Goal: Transaction & Acquisition: Purchase product/service

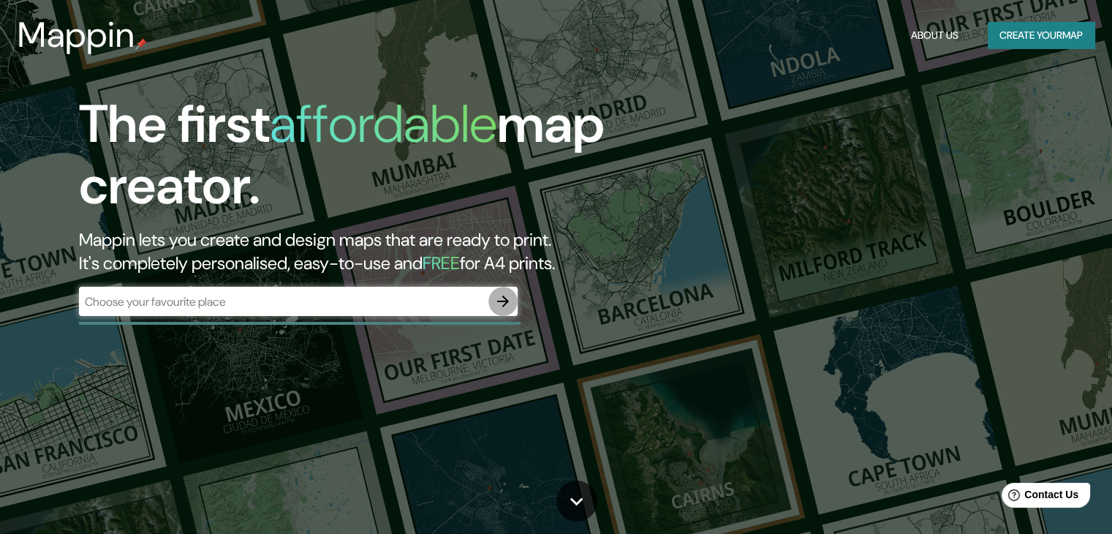
click at [492, 300] on button "button" at bounding box center [502, 301] width 29 height 29
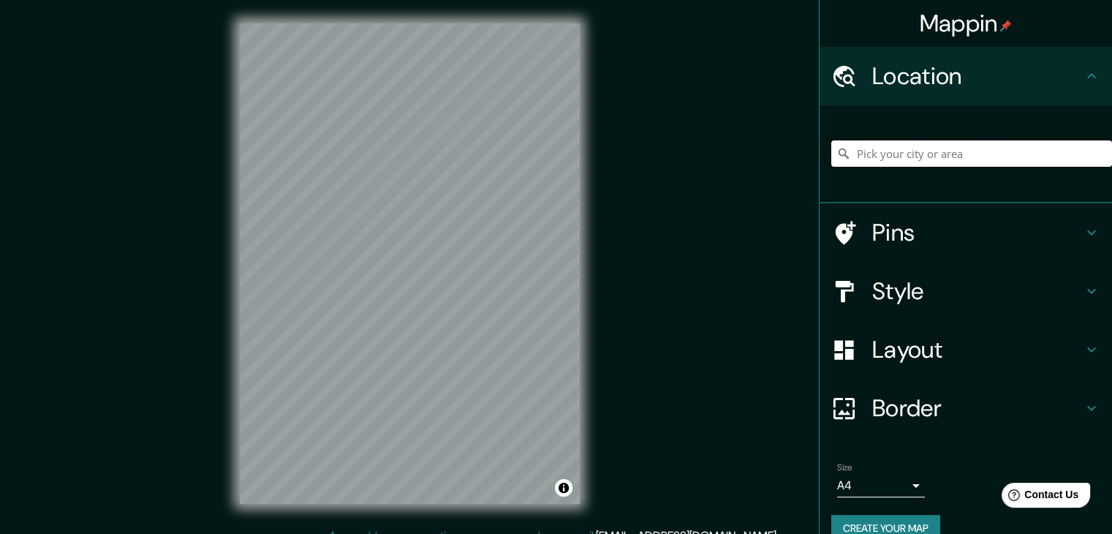
click at [971, 154] on input "Pick your city or area" at bounding box center [971, 153] width 281 height 26
type input "[GEOGRAPHIC_DATA], [GEOGRAPHIC_DATA], [GEOGRAPHIC_DATA]"
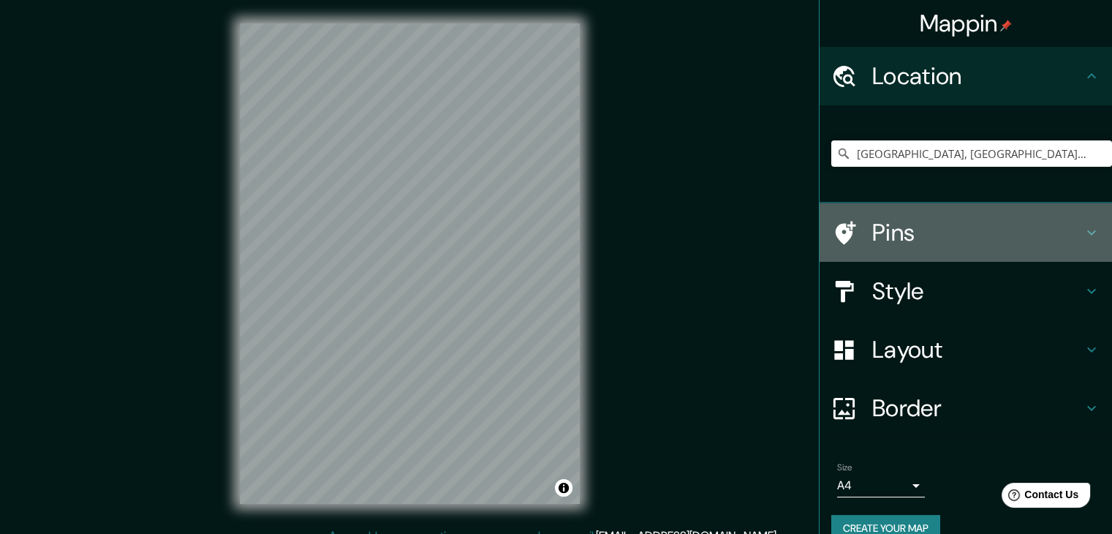
click at [990, 216] on div "Pins" at bounding box center [965, 232] width 292 height 58
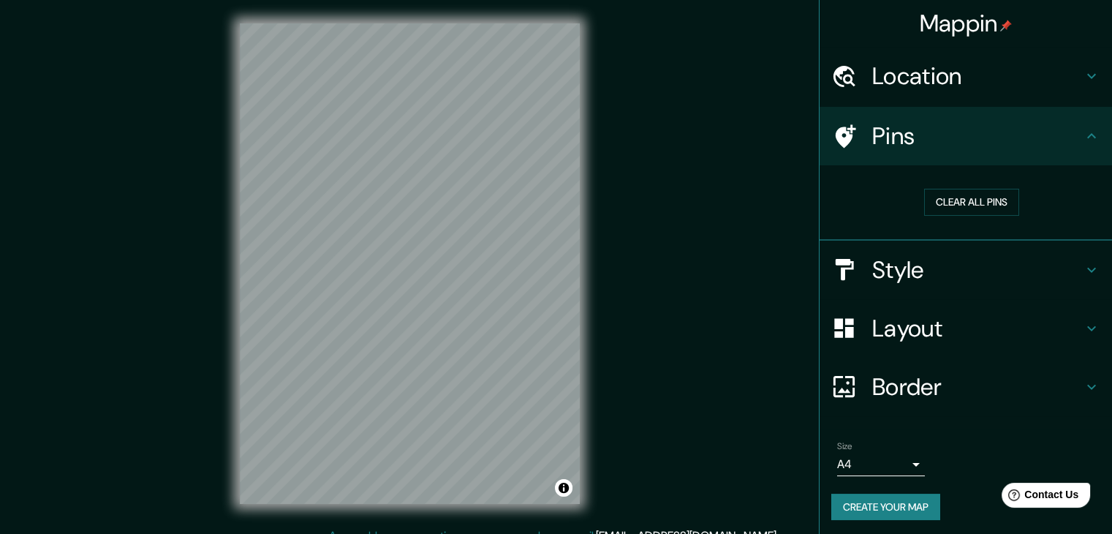
click at [1083, 262] on icon at bounding box center [1092, 270] width 18 height 18
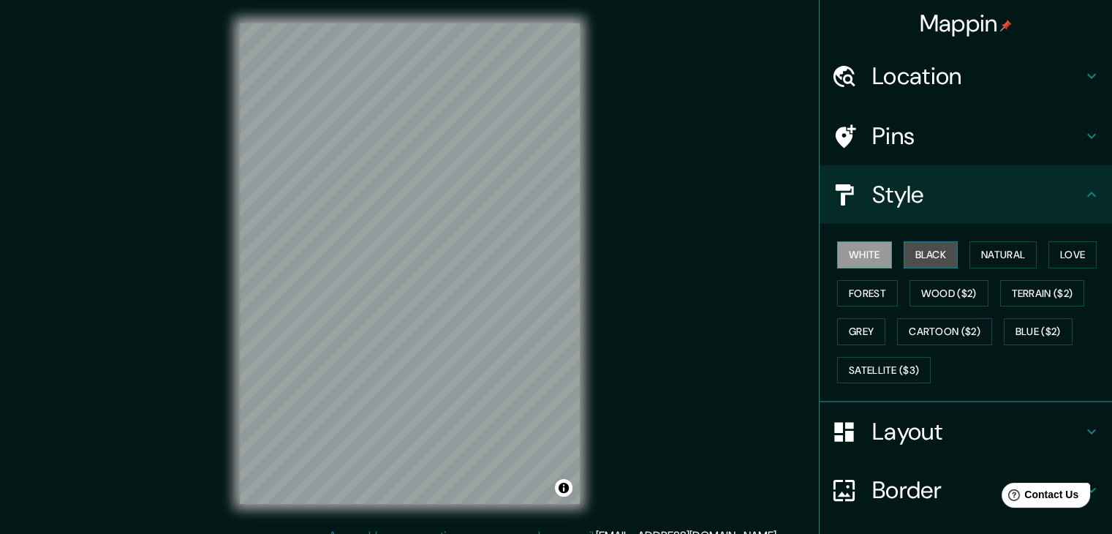
click at [926, 250] on button "Black" at bounding box center [930, 254] width 55 height 27
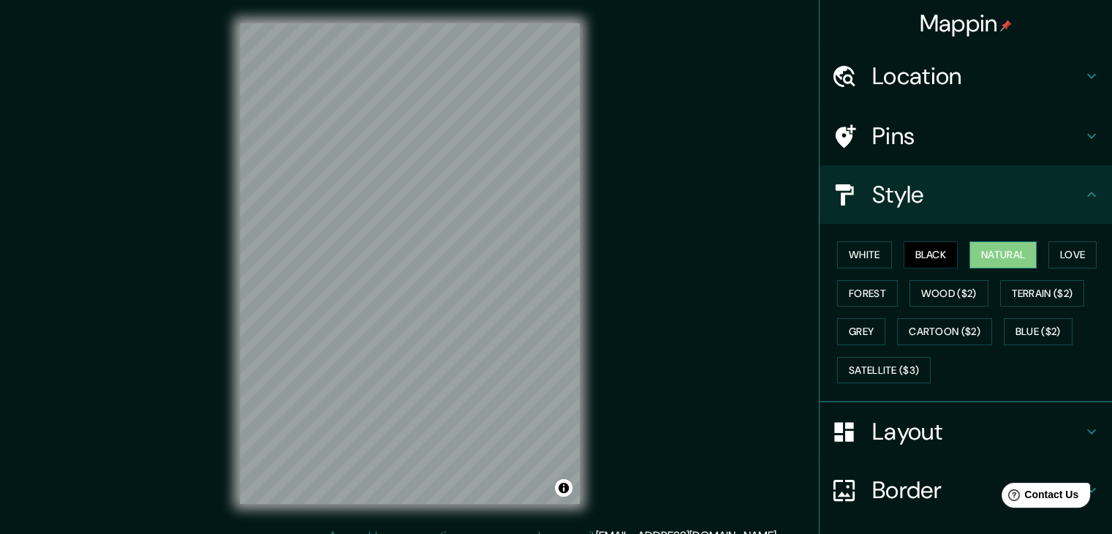
click at [985, 253] on button "Natural" at bounding box center [1002, 254] width 67 height 27
click at [1048, 257] on button "Love" at bounding box center [1072, 254] width 48 height 27
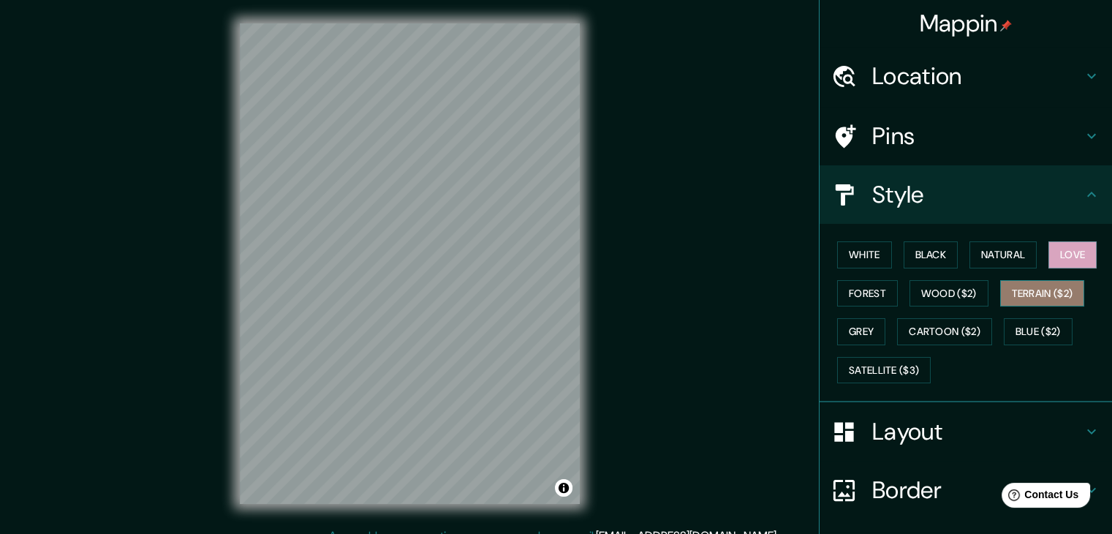
click at [1042, 287] on button "Terrain ($2)" at bounding box center [1042, 293] width 85 height 27
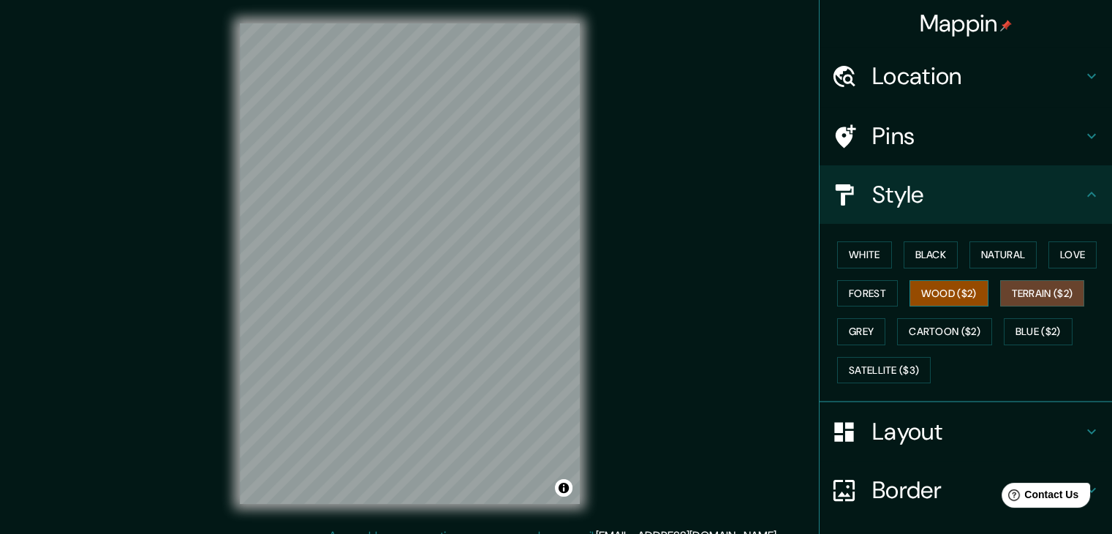
click at [956, 303] on button "Wood ($2)" at bounding box center [948, 293] width 79 height 27
click at [872, 297] on button "Forest" at bounding box center [867, 293] width 61 height 27
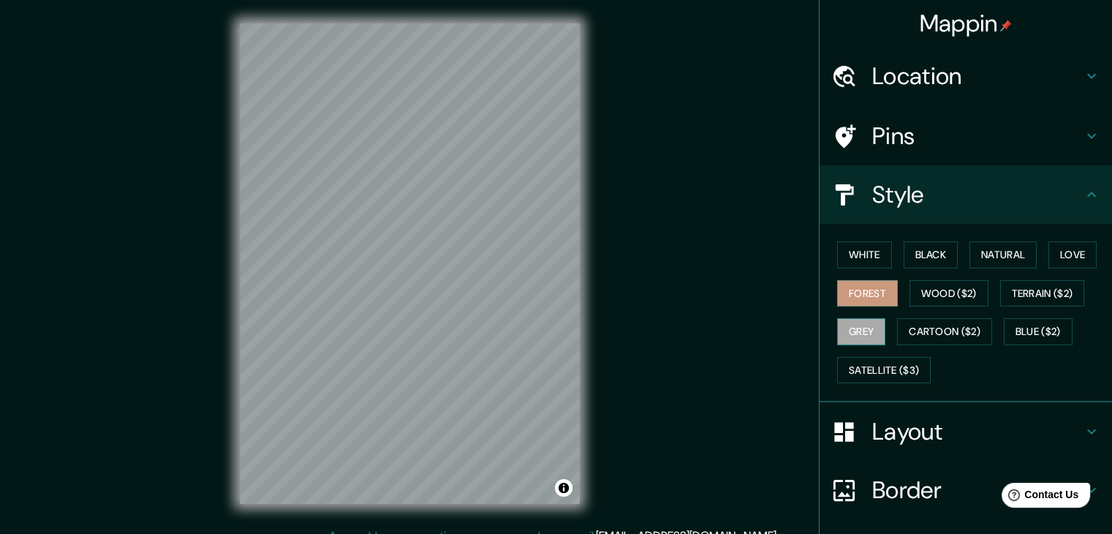
click at [862, 330] on button "Grey" at bounding box center [861, 331] width 48 height 27
click at [878, 368] on button "Satellite ($3)" at bounding box center [884, 370] width 94 height 27
click at [862, 325] on button "Grey" at bounding box center [861, 331] width 48 height 27
